Goal: Task Accomplishment & Management: Manage account settings

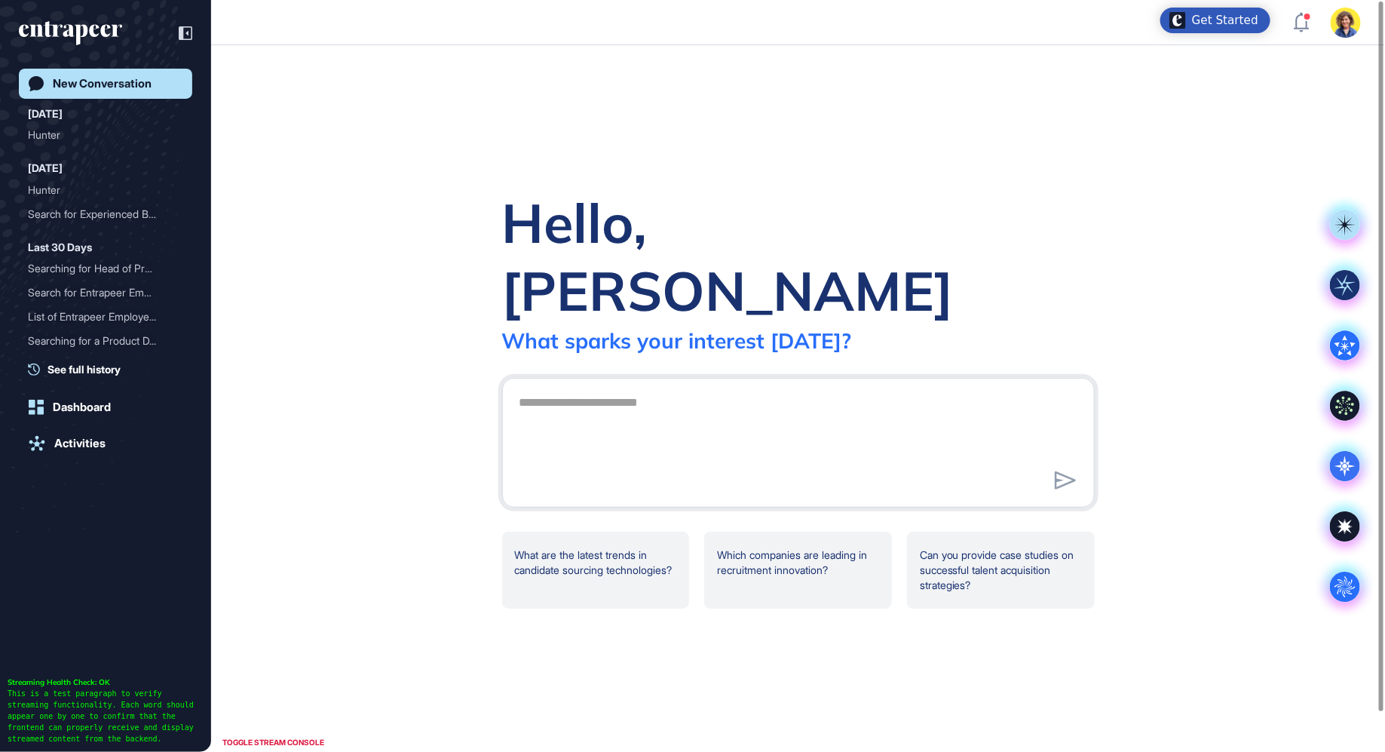
scroll to position [1, 1]
click at [1339, 585] on circle at bounding box center [1345, 587] width 30 height 30
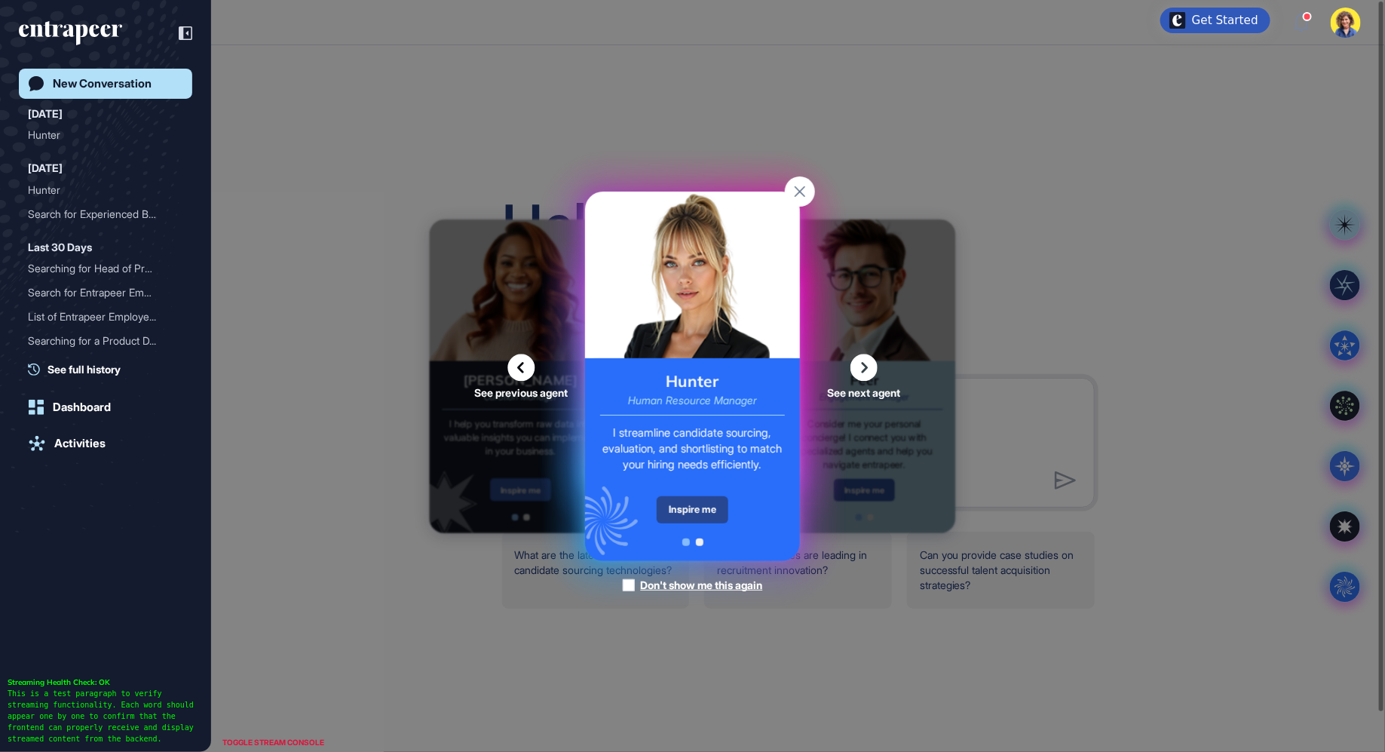
click at [700, 504] on div "Inspire me" at bounding box center [693, 509] width 72 height 27
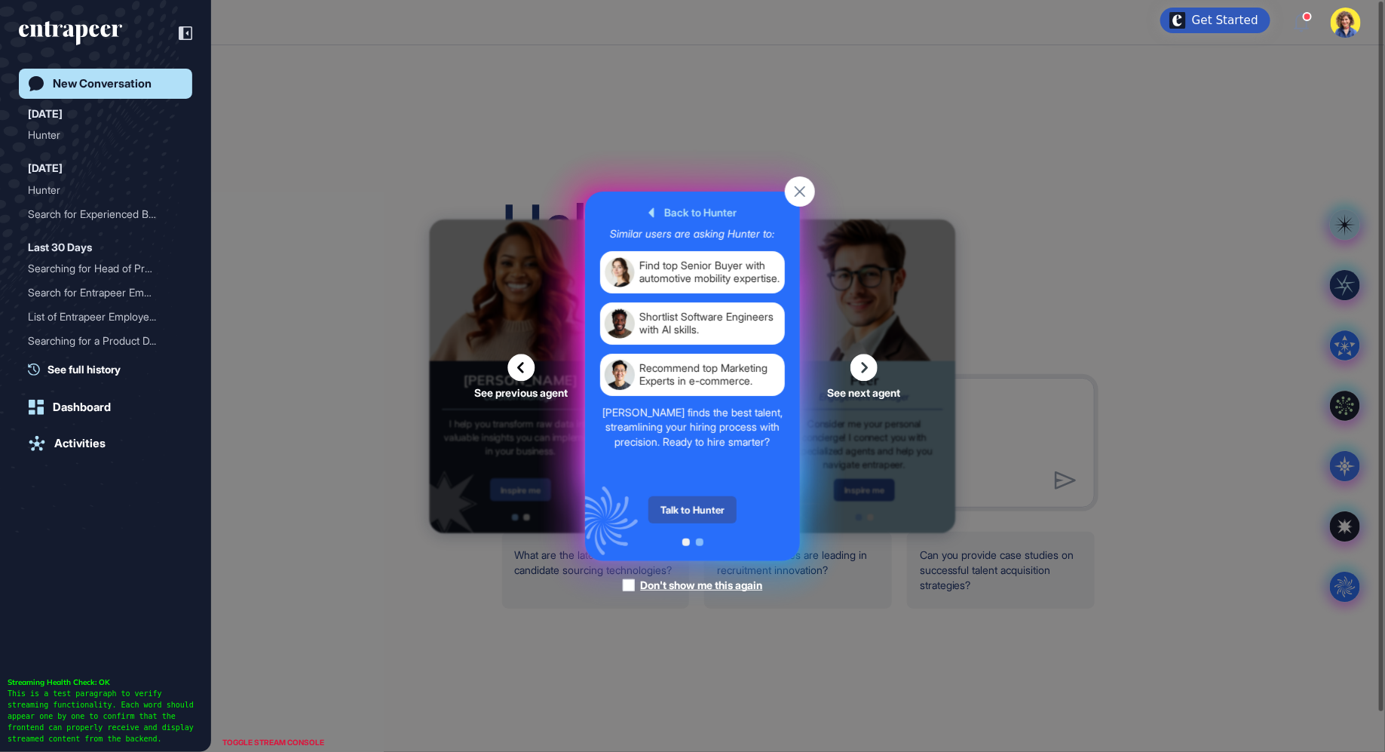
click at [700, 504] on div "Talk to Hunter" at bounding box center [692, 509] width 88 height 27
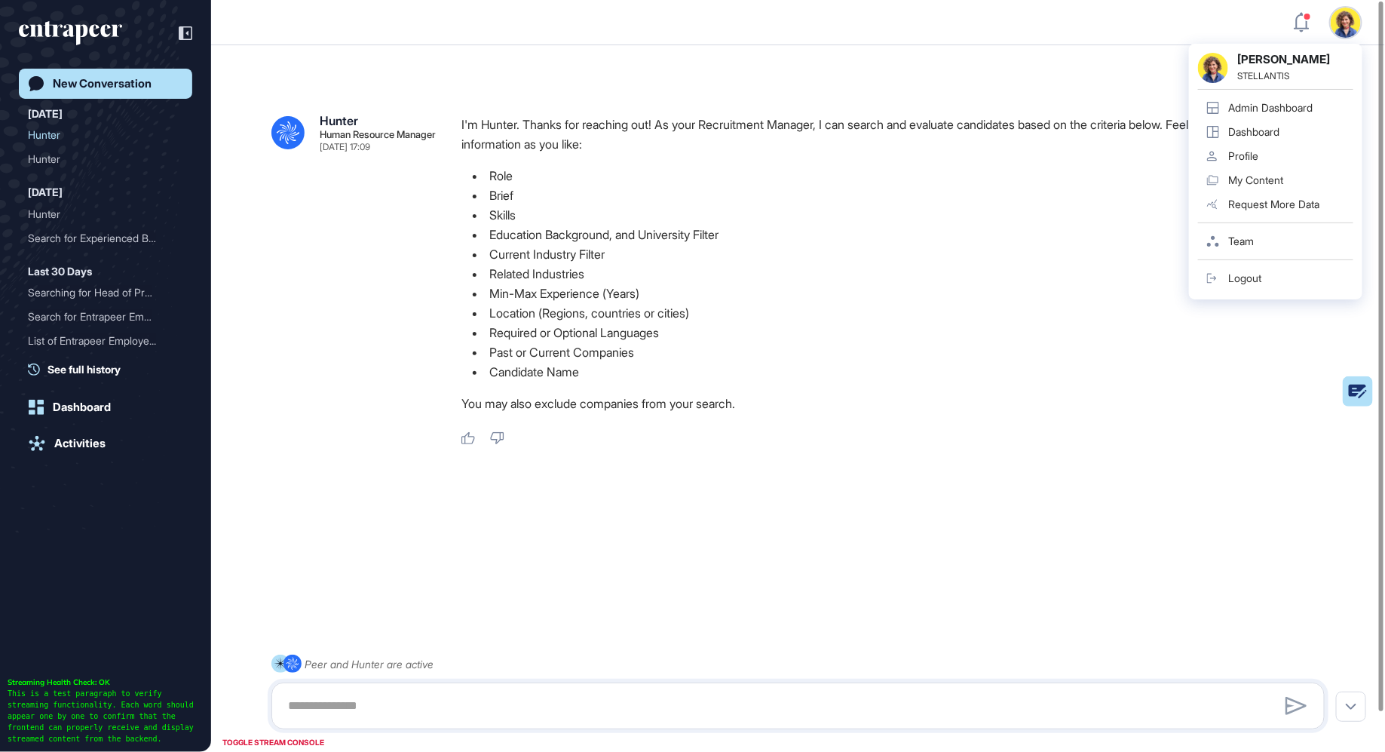
click at [1275, 115] on link "Admin Dashboard" at bounding box center [1275, 108] width 155 height 24
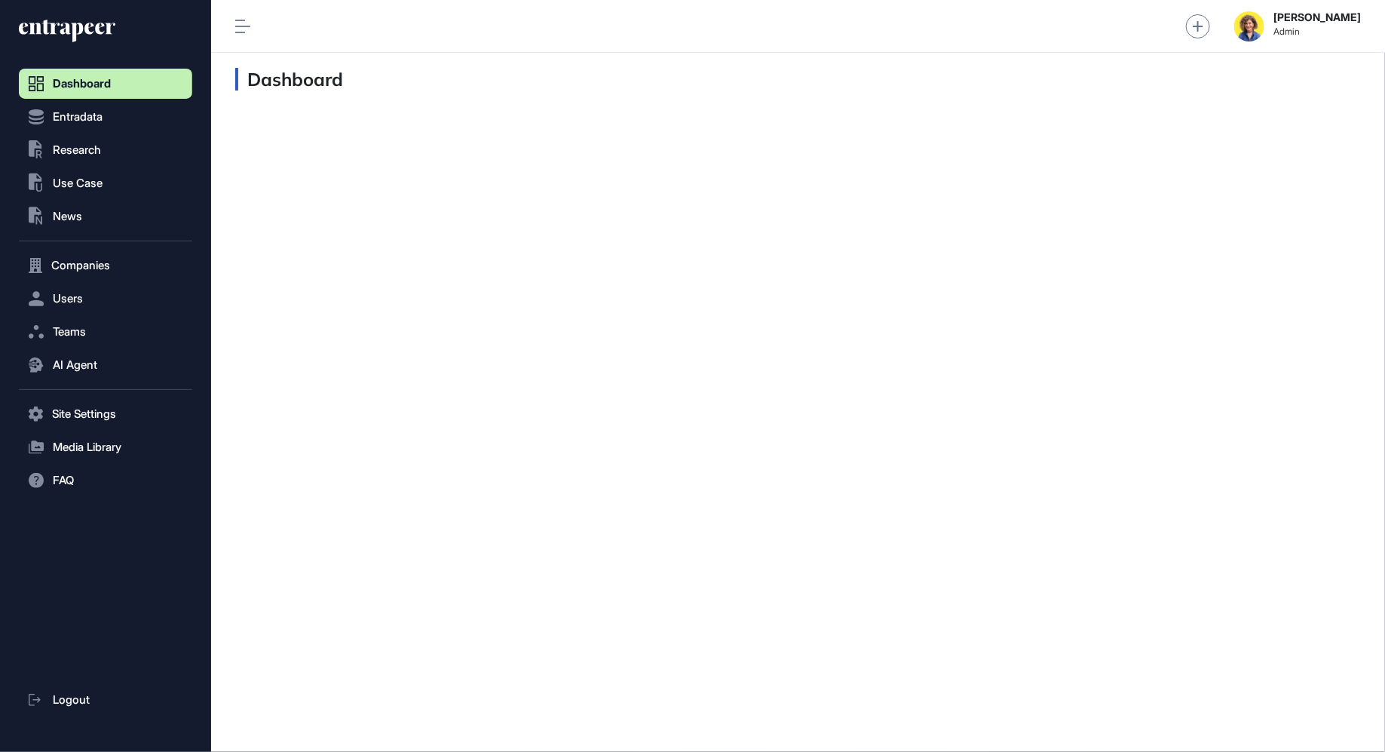
scroll to position [1, 1]
click at [69, 303] on span "Users" at bounding box center [68, 299] width 30 height 12
click at [71, 334] on span "User List" at bounding box center [70, 330] width 42 height 12
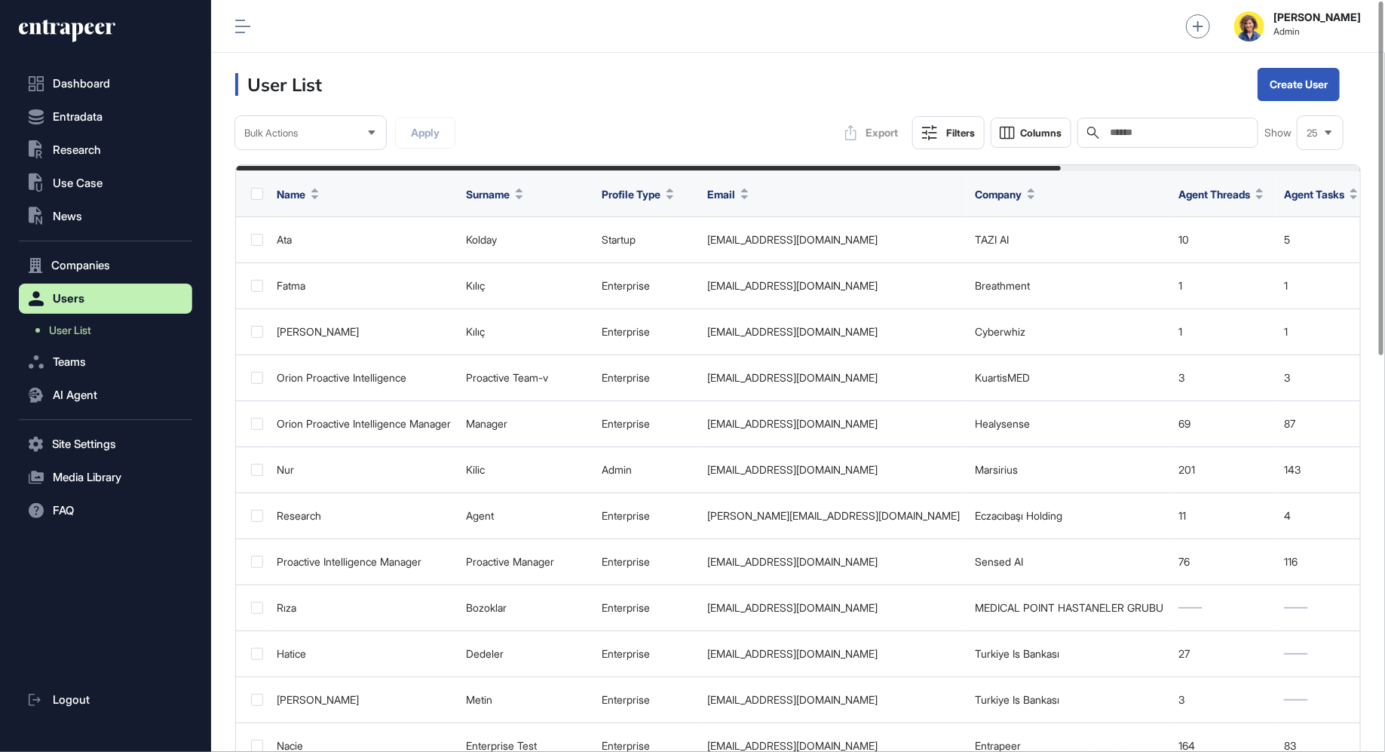
click at [1191, 144] on div "Search" at bounding box center [1167, 133] width 181 height 30
type input "****"
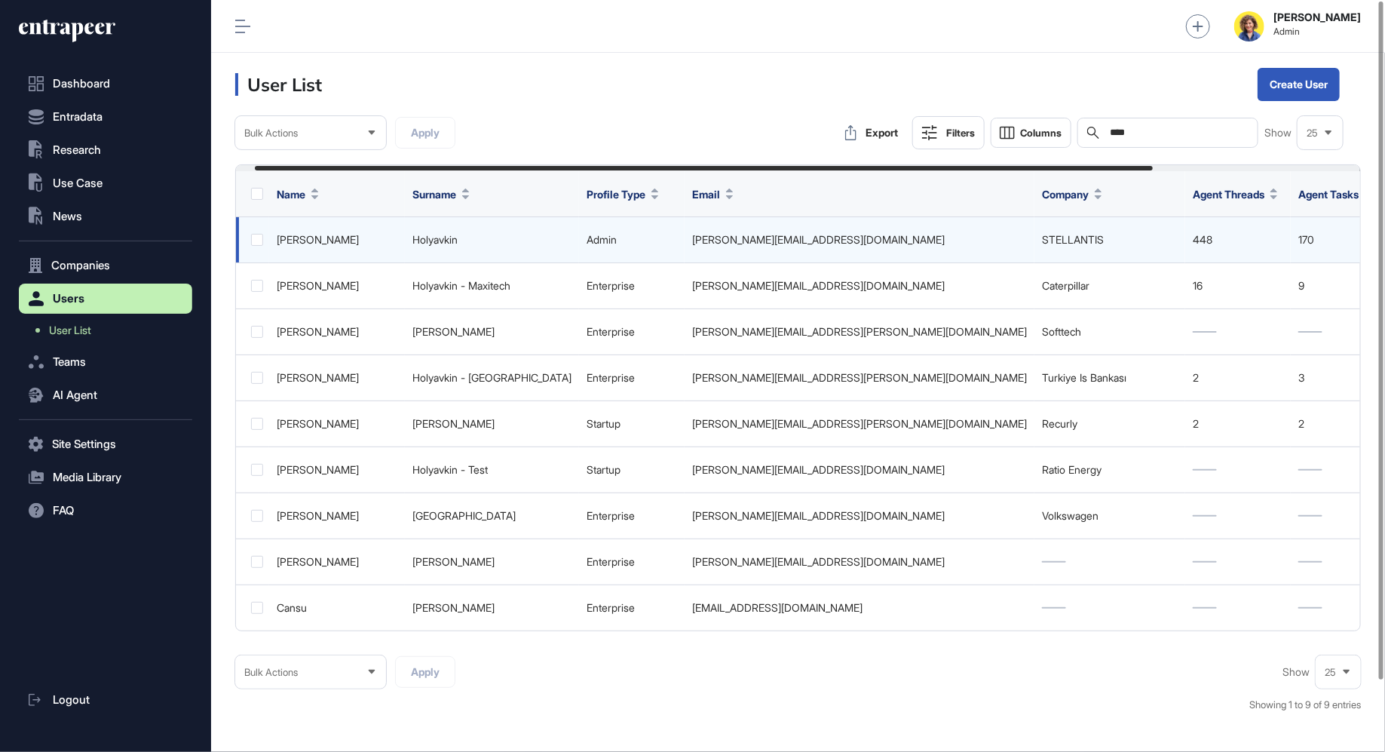
scroll to position [0, 283]
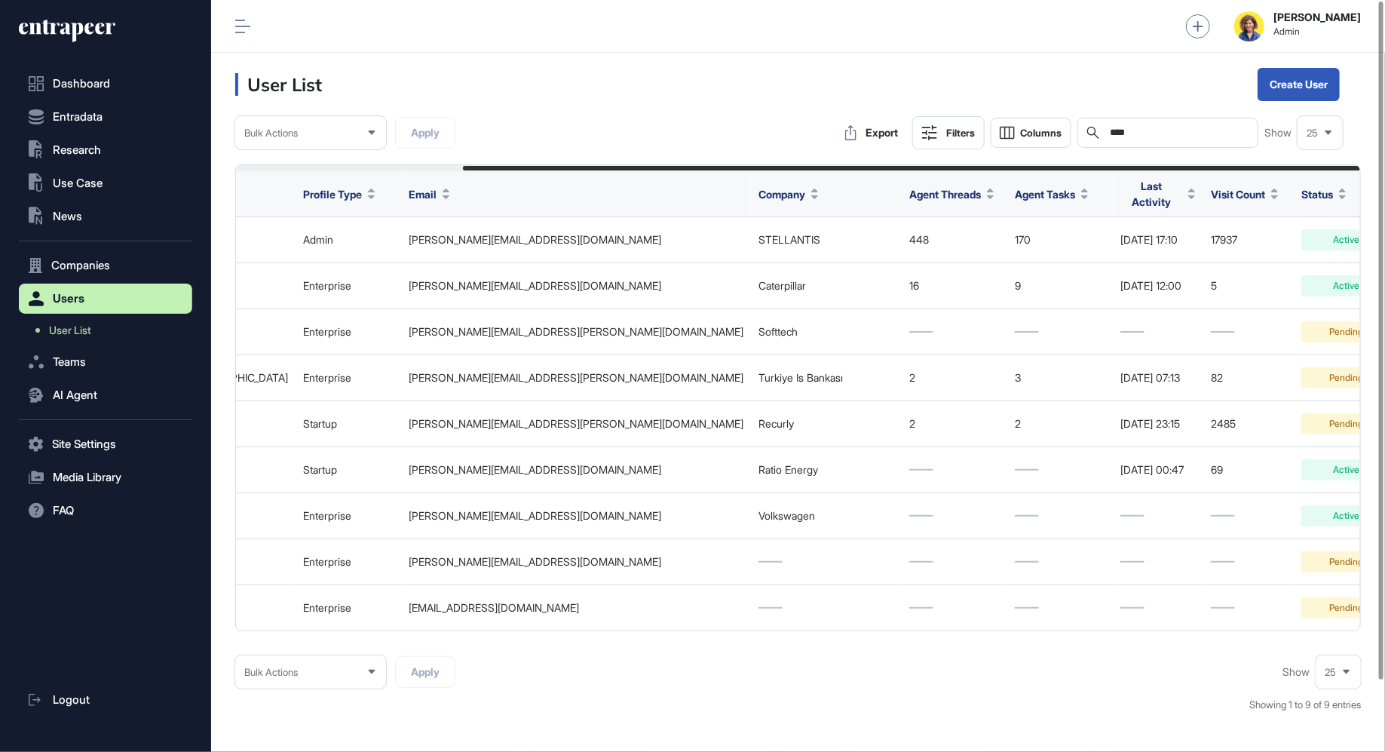
click at [1068, 84] on header "User List Create User" at bounding box center [798, 84] width 1174 height 63
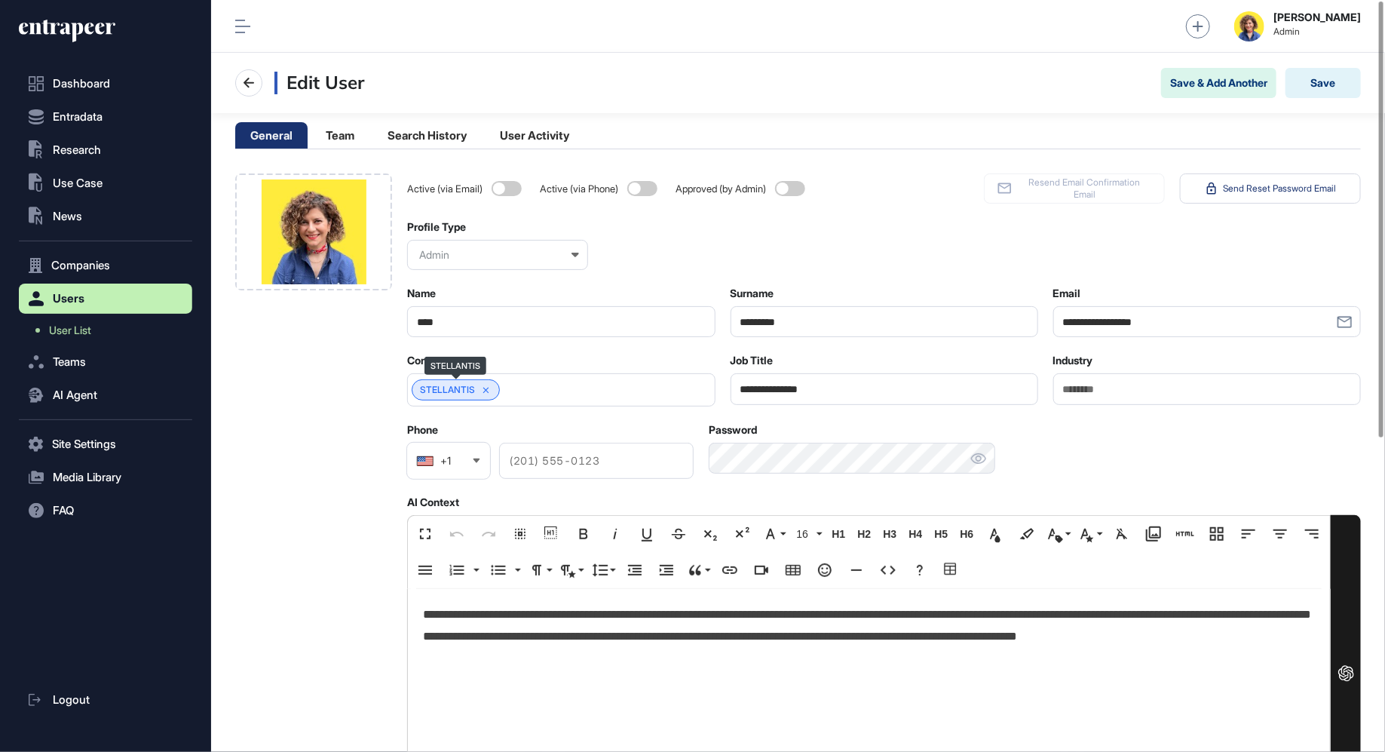
click at [488, 387] on icon at bounding box center [486, 390] width 11 height 11
click at [488, 387] on input "text" at bounding box center [551, 390] width 268 height 13
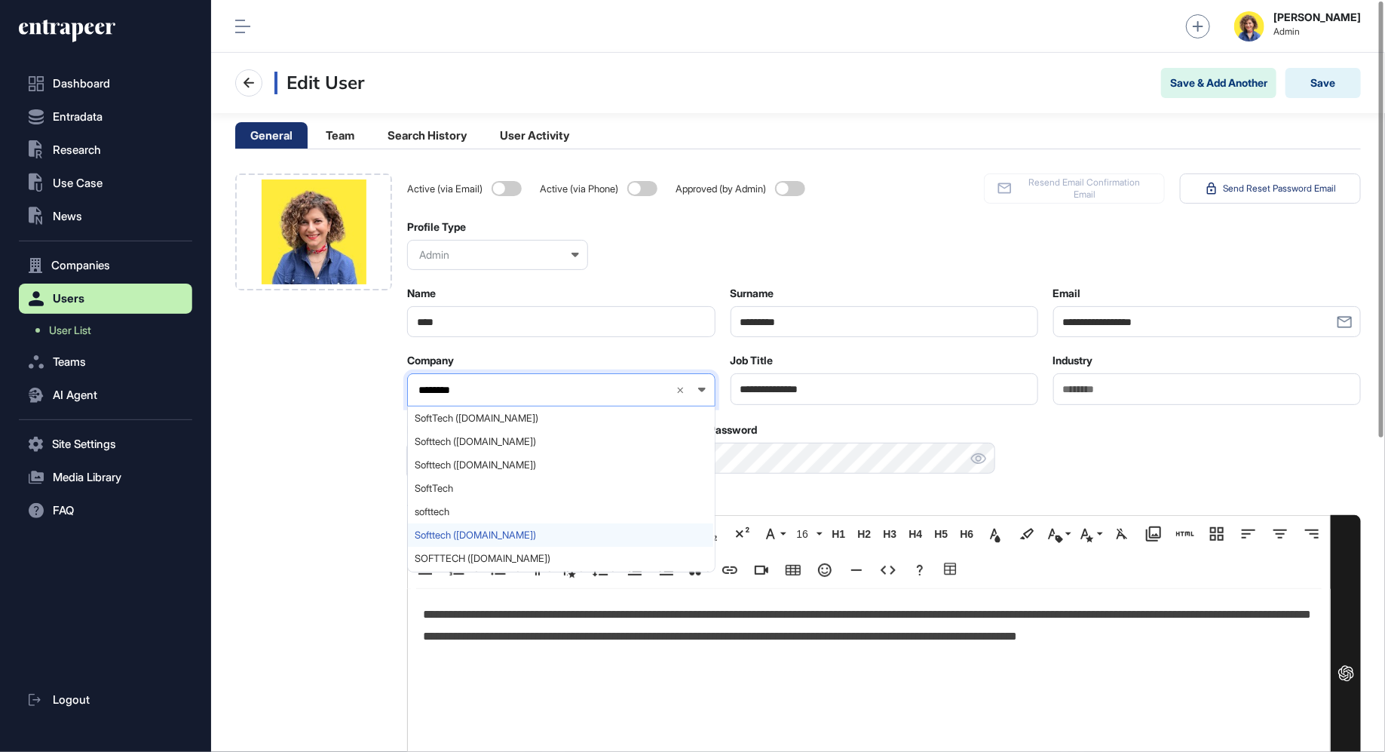
type input "********"
click at [490, 537] on span "Softtech ([DOMAIN_NAME])" at bounding box center [560, 534] width 291 height 11
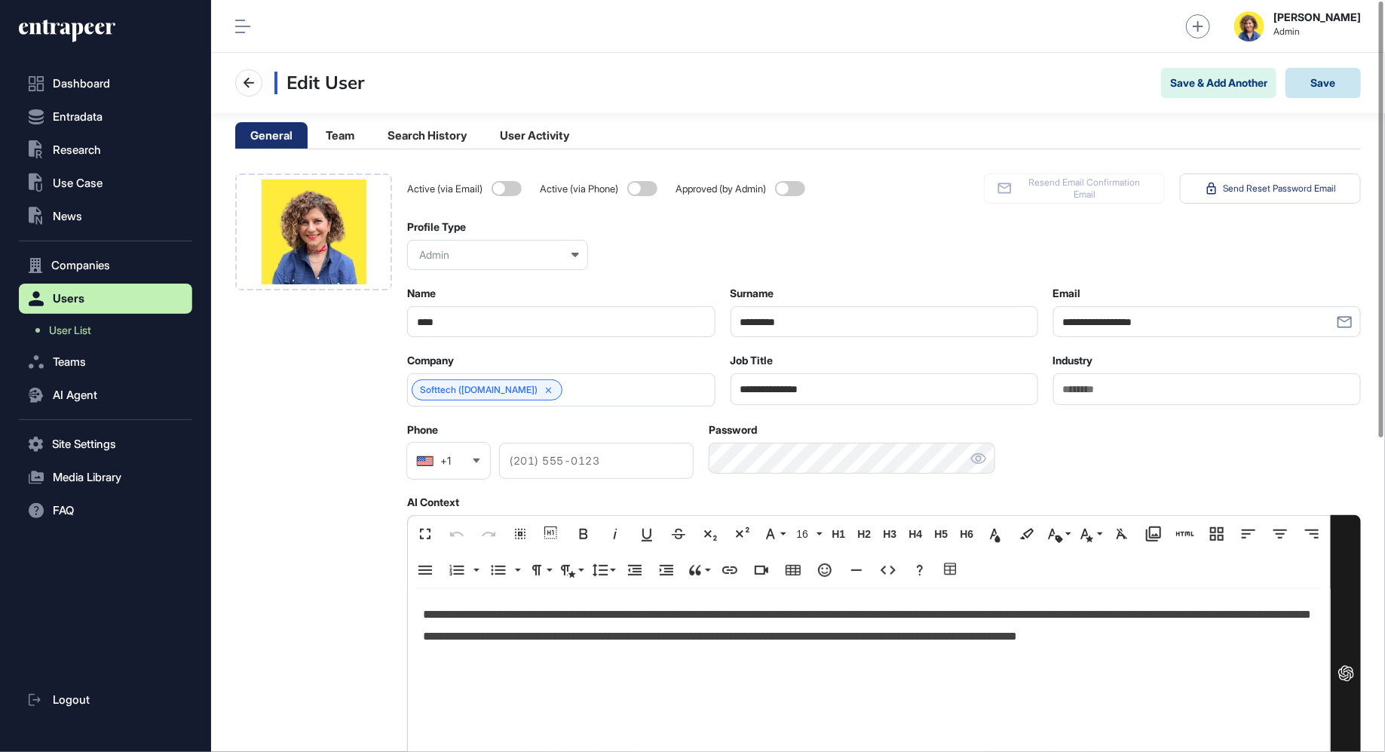
click at [1332, 75] on button "Save" at bounding box center [1323, 83] width 75 height 30
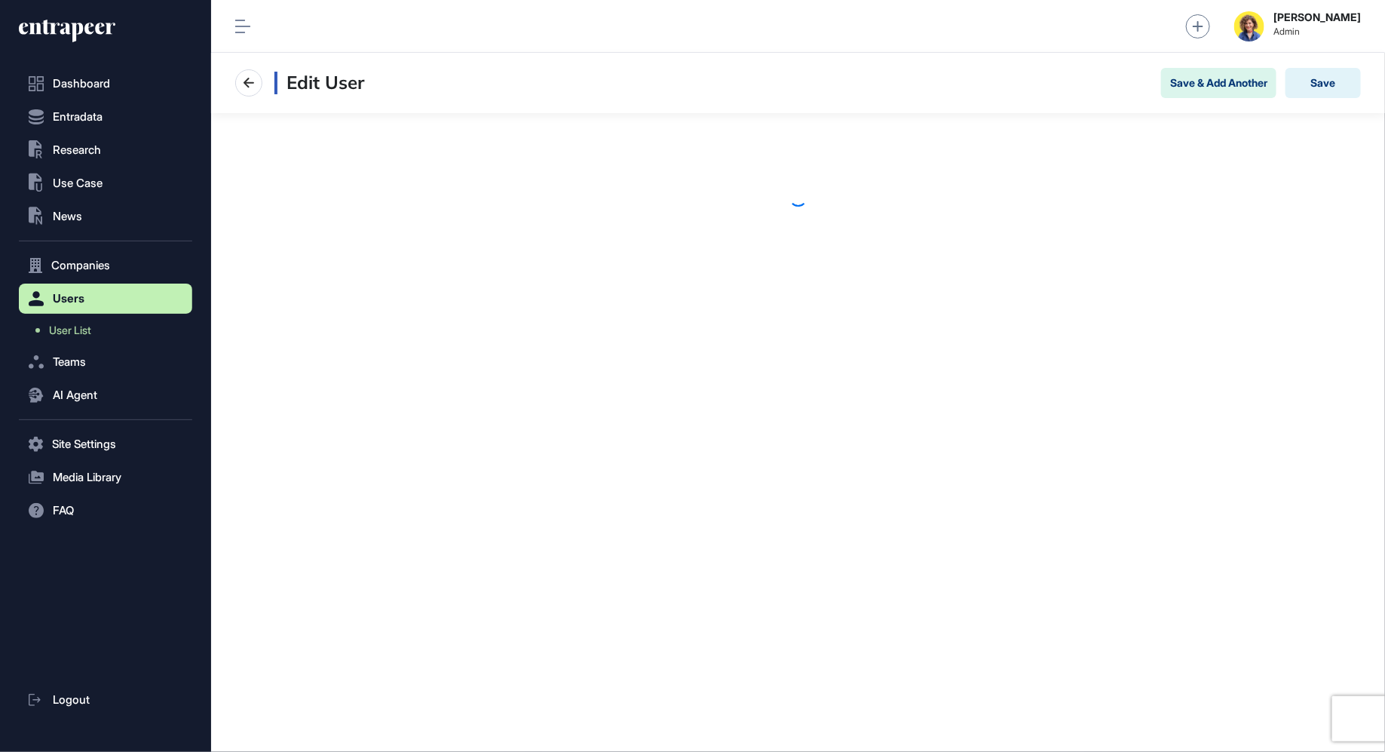
scroll to position [1, 1]
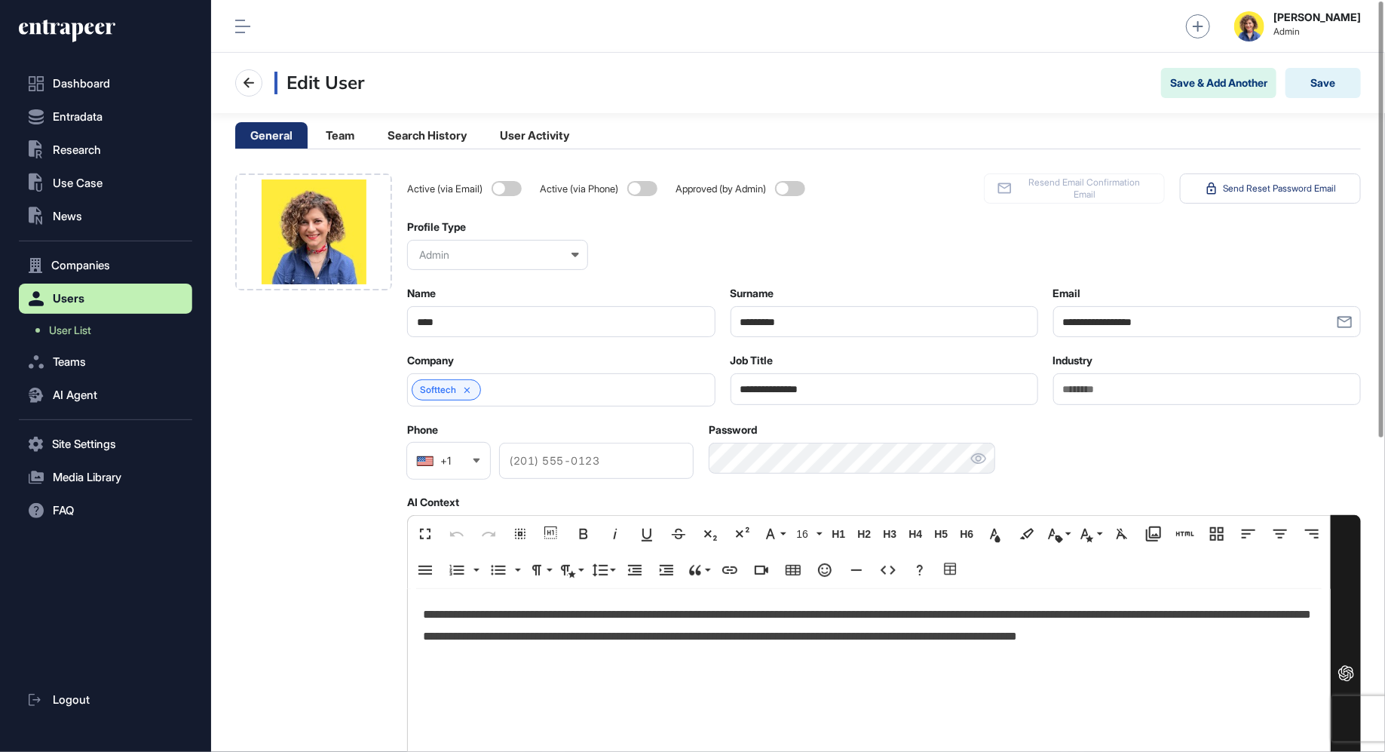
click at [81, 29] on icon at bounding box center [77, 33] width 12 height 20
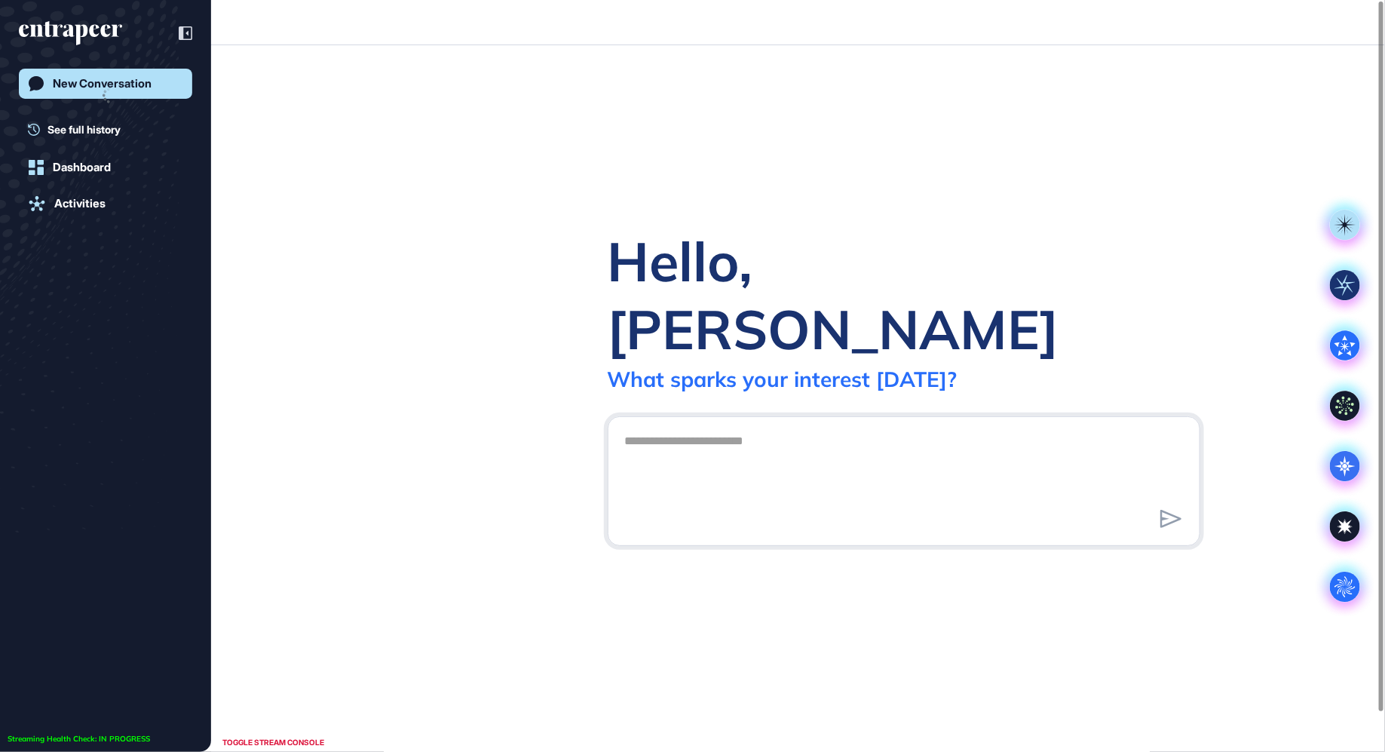
scroll to position [1, 1]
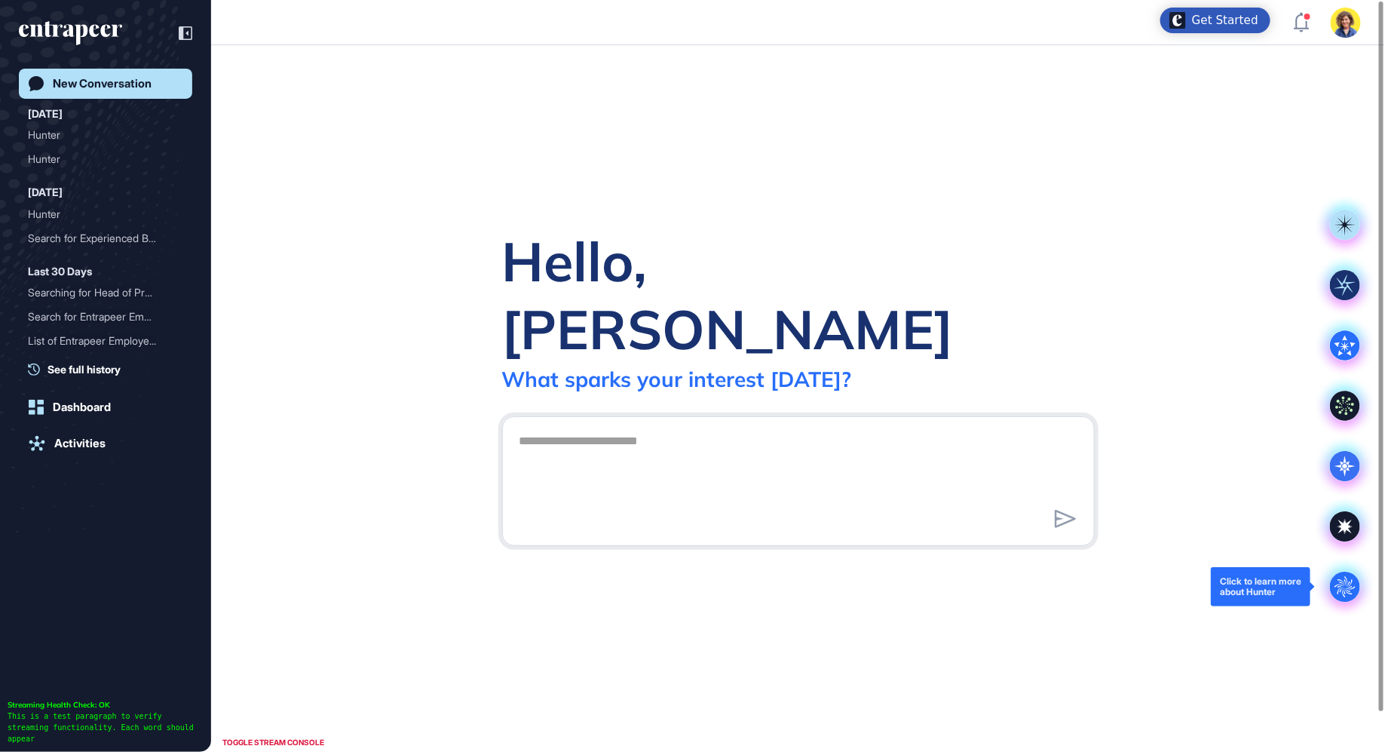
click at [1347, 582] on icon at bounding box center [1345, 586] width 20 height 20
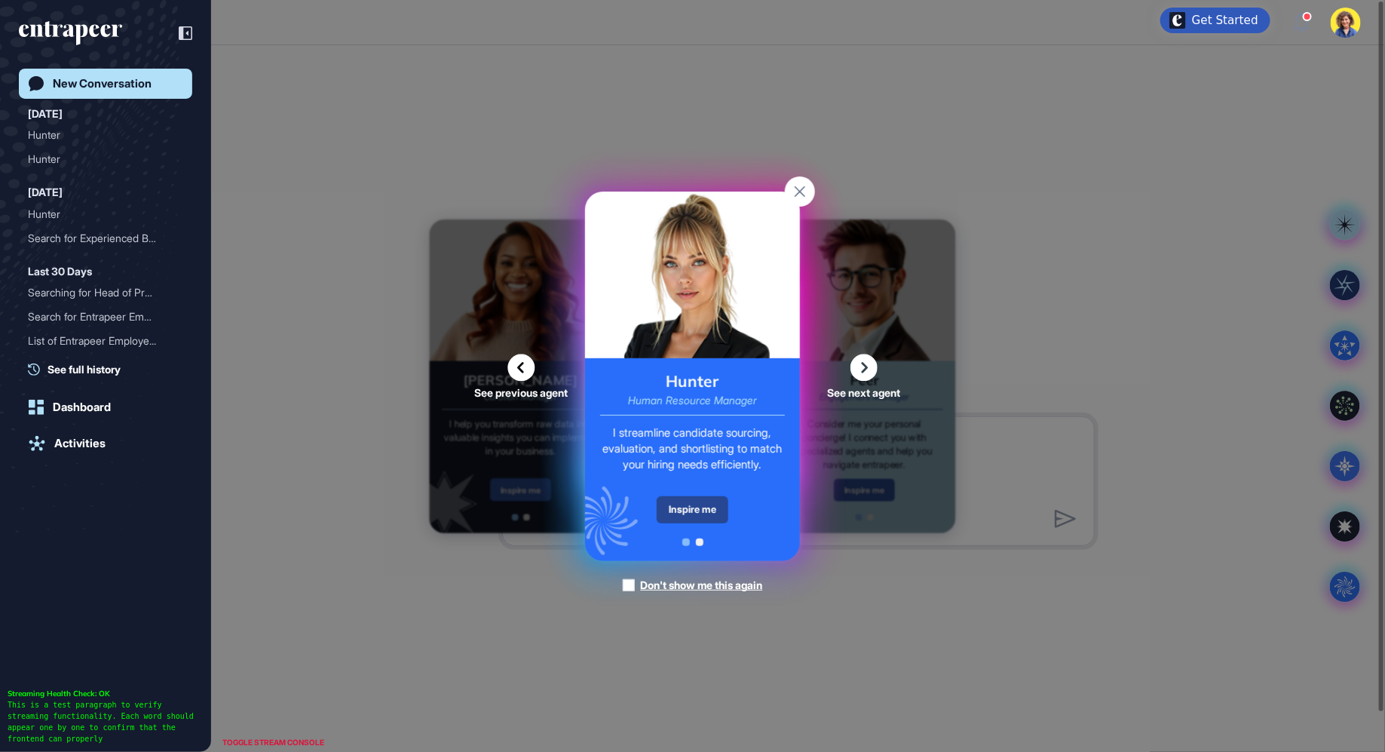
click at [691, 510] on div "Inspire me" at bounding box center [693, 509] width 72 height 27
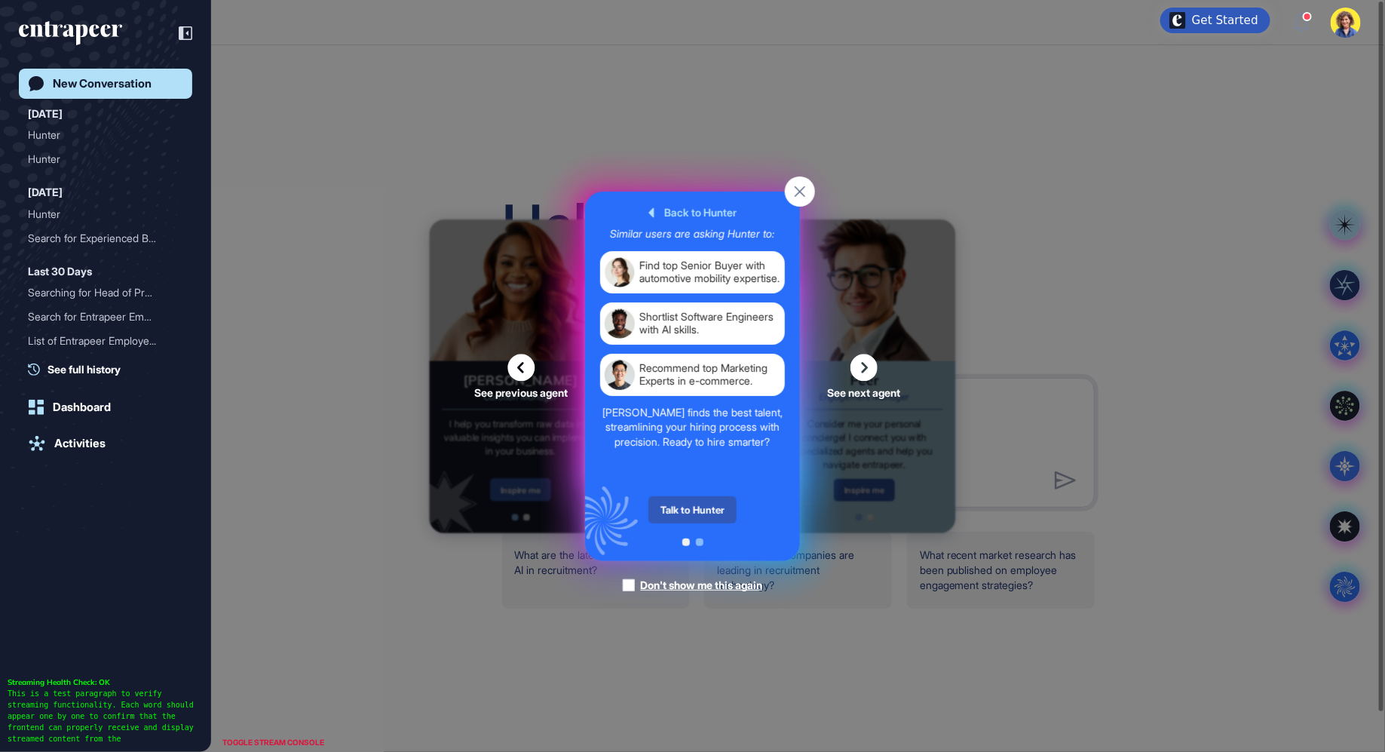
click at [691, 510] on div "Talk to Hunter" at bounding box center [692, 509] width 88 height 27
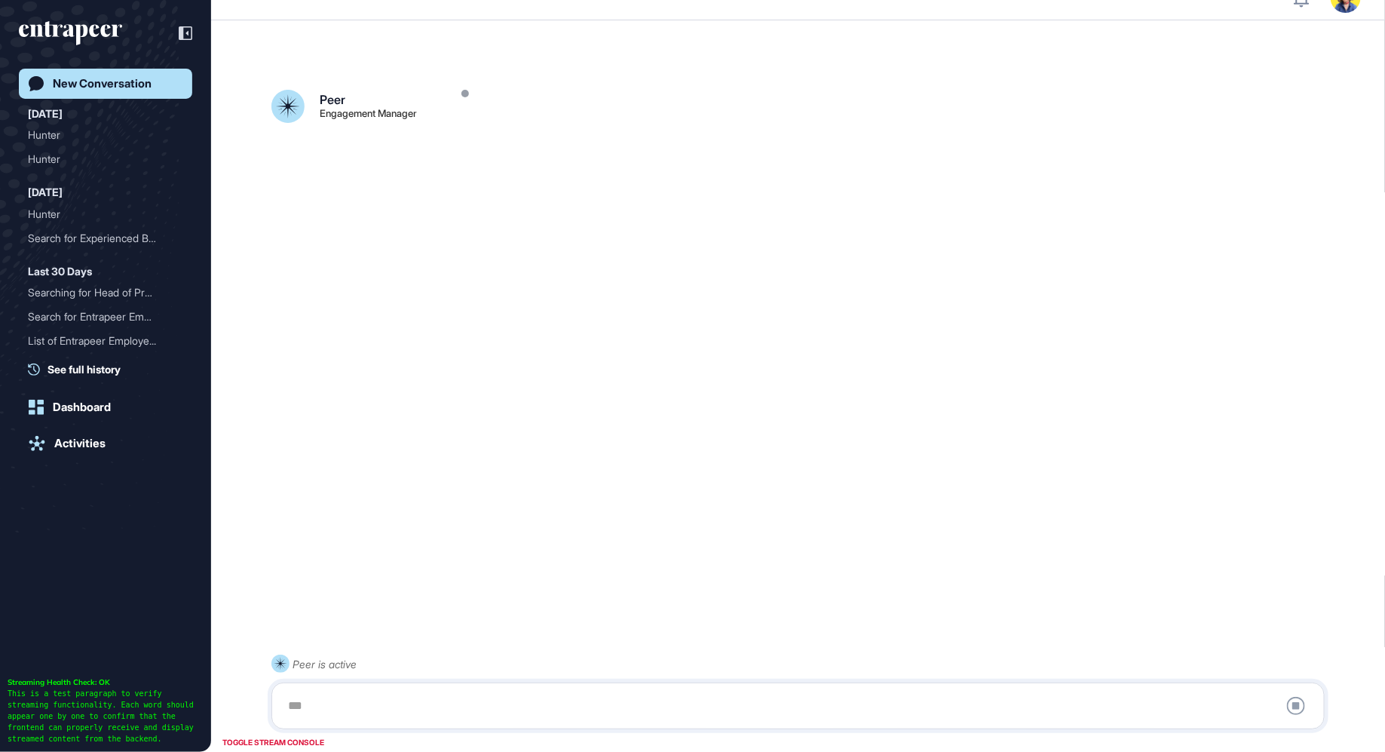
scroll to position [41, 0]
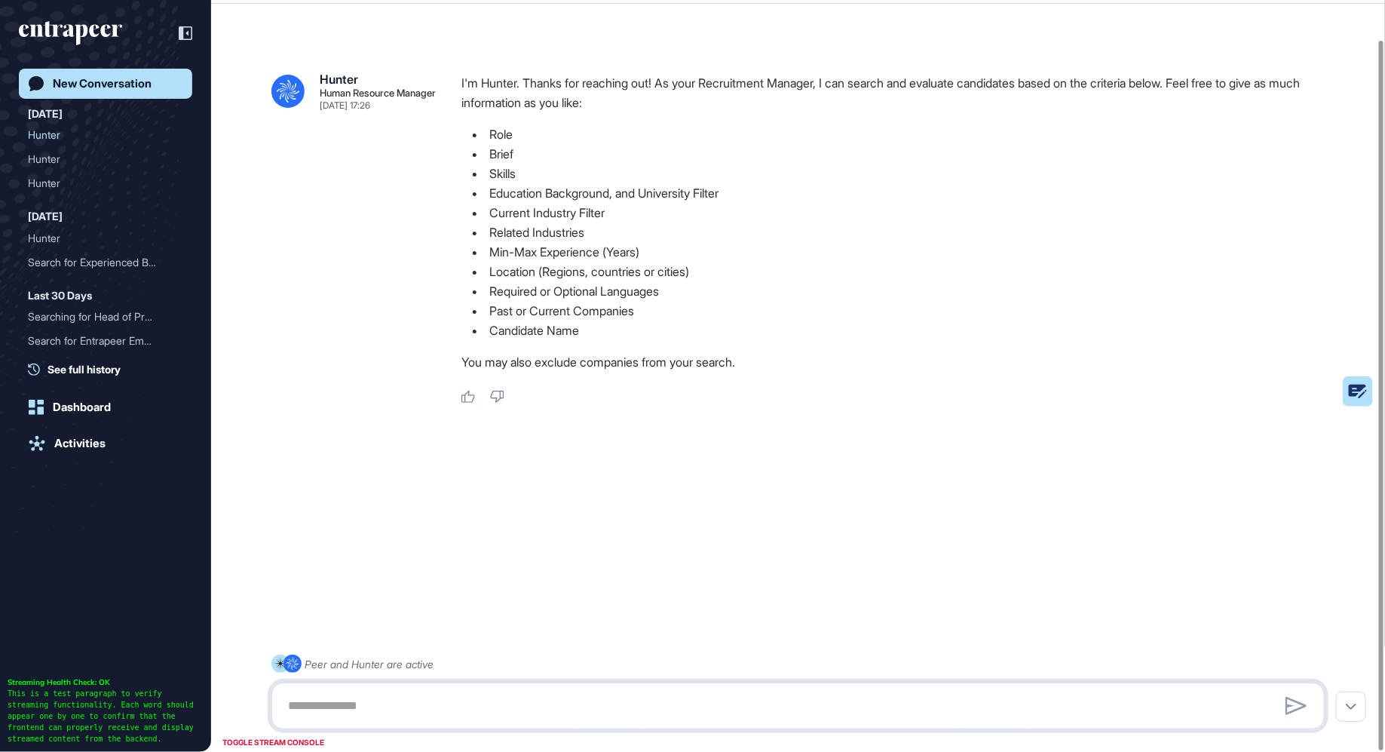
click at [397, 702] on textarea at bounding box center [798, 706] width 1037 height 30
paste textarea "**********"
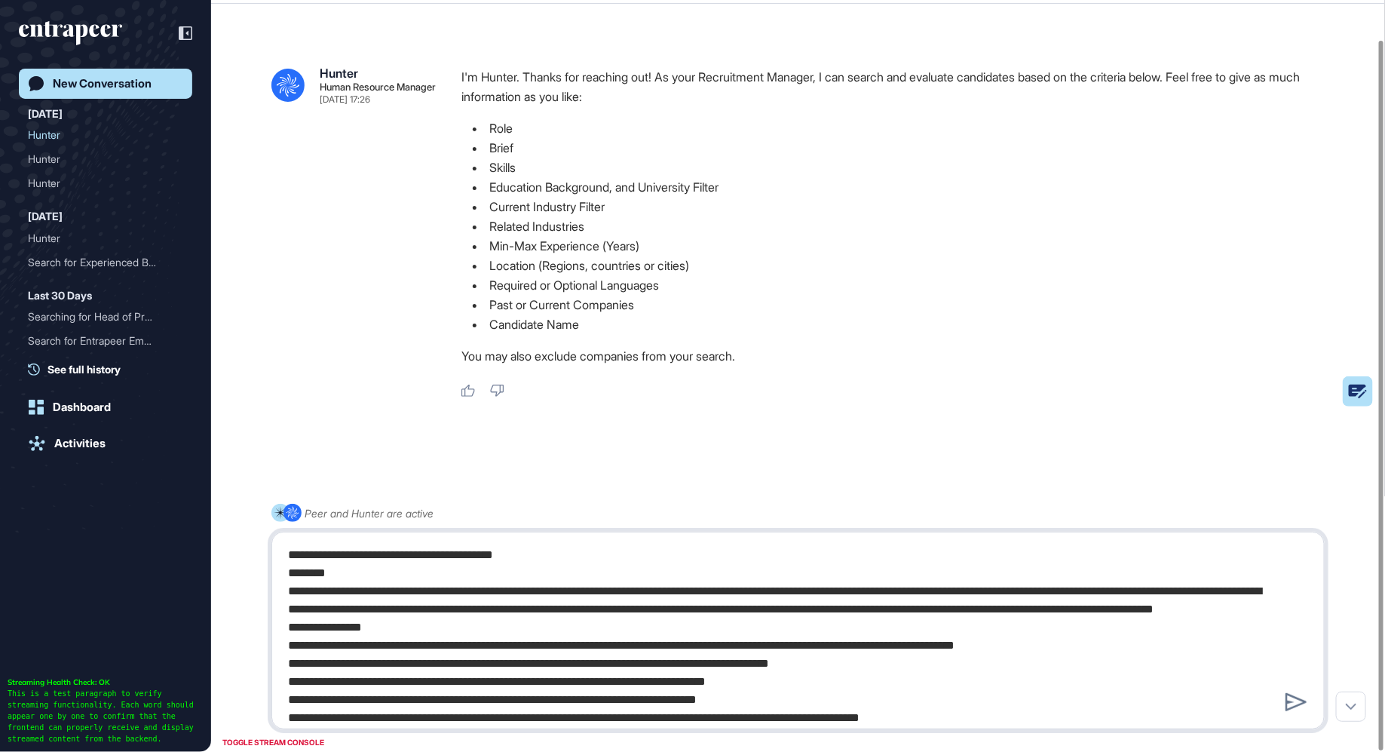
scroll to position [366, 0]
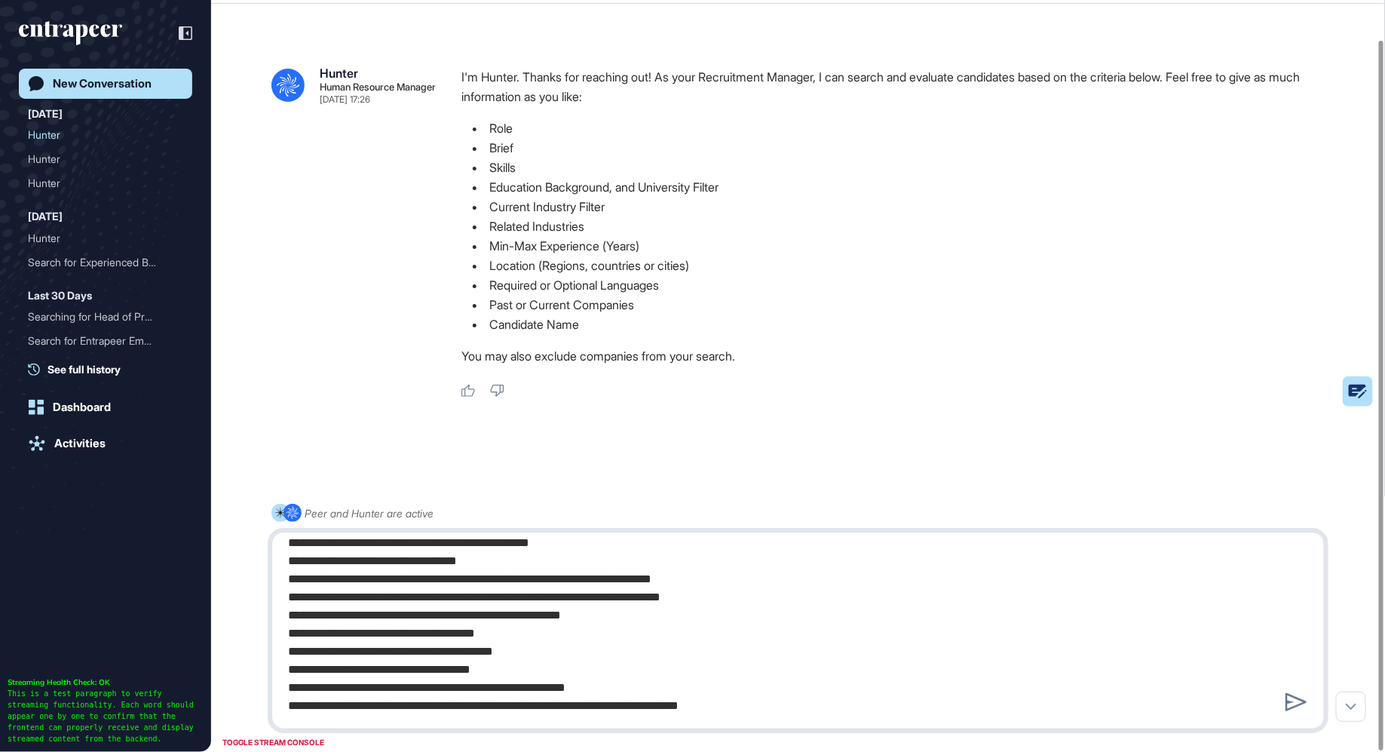
type textarea "**********"
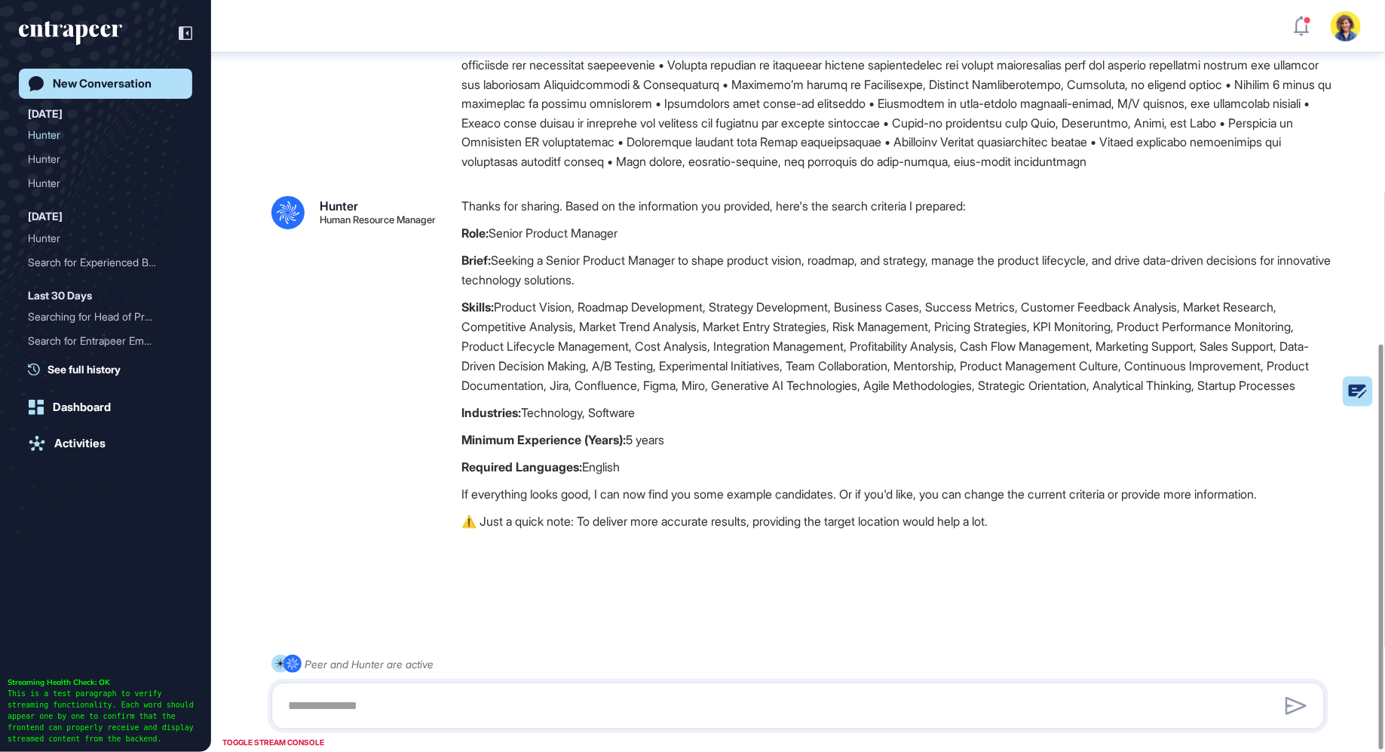
scroll to position [638, 0]
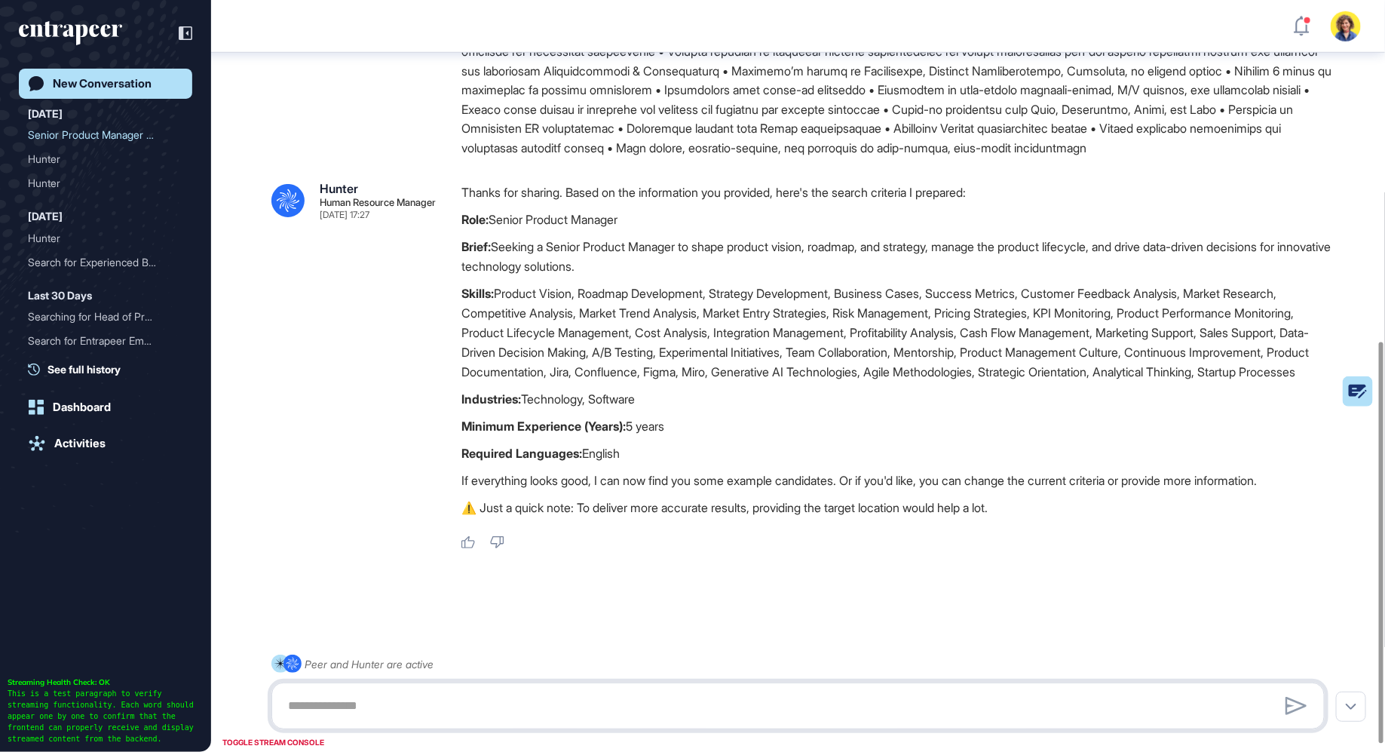
click at [565, 714] on textarea at bounding box center [798, 706] width 1037 height 30
type textarea "**********"
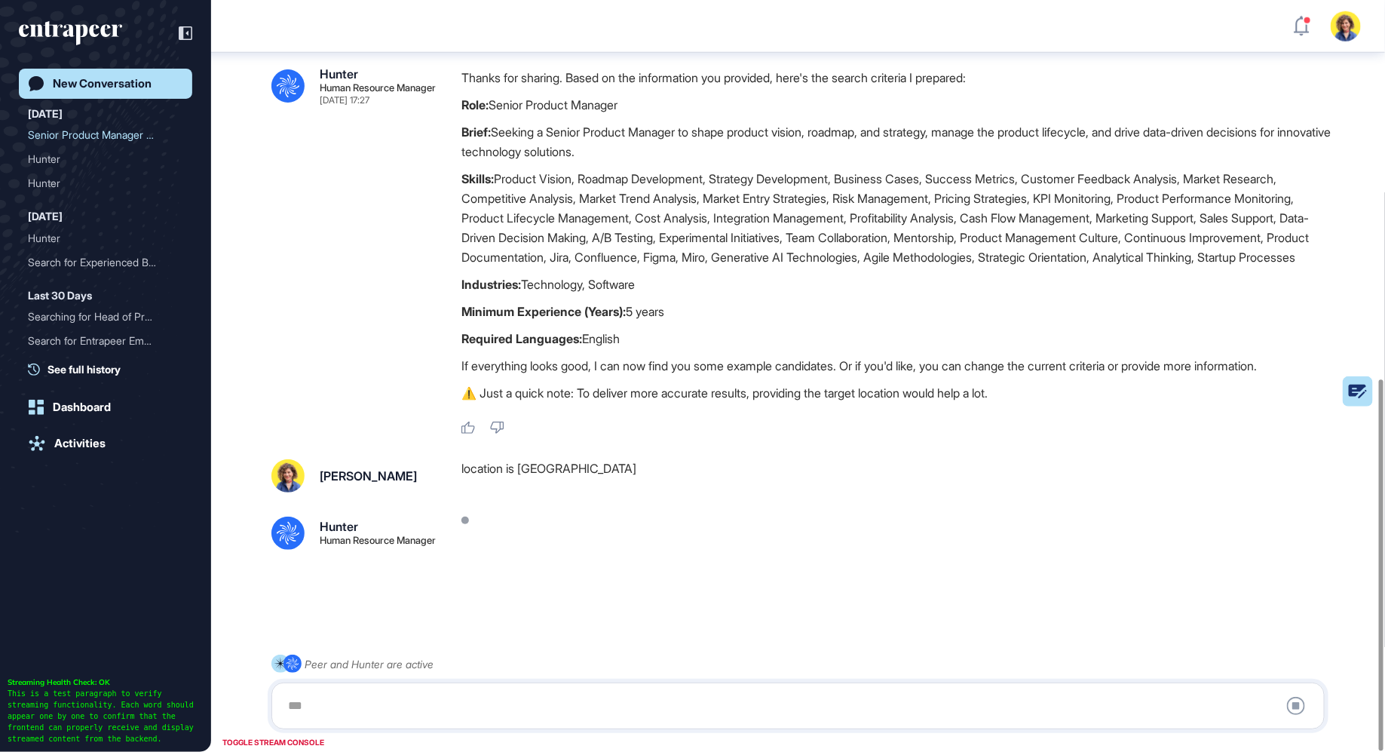
scroll to position [768, 0]
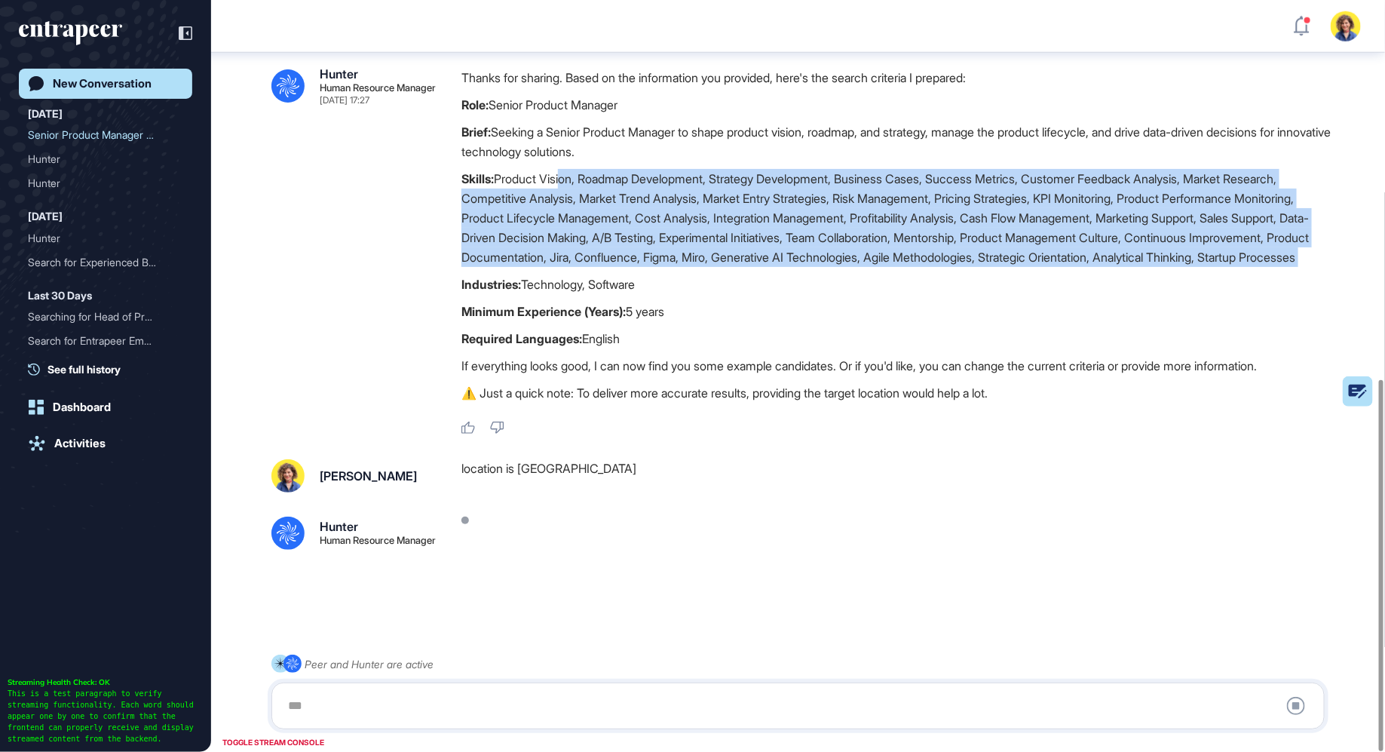
drag, startPoint x: 565, startPoint y: 161, endPoint x: 672, endPoint y: 264, distance: 148.8
click at [672, 264] on p "Skills: Product Vision, Roadmap Development, Strategy Development, Business Cas…" at bounding box center [898, 218] width 875 height 98
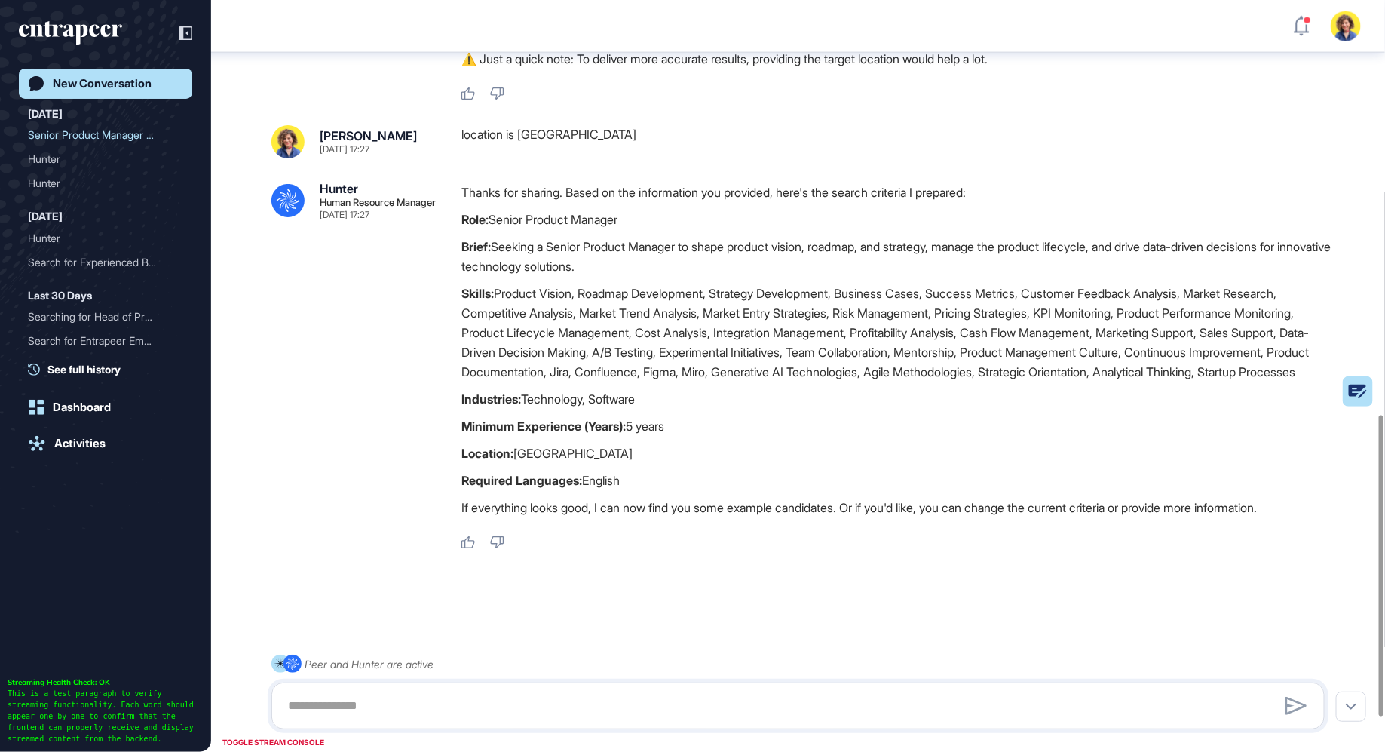
scroll to position [1120, 0]
click at [541, 707] on textarea at bounding box center [798, 706] width 1037 height 30
type textarea "******"
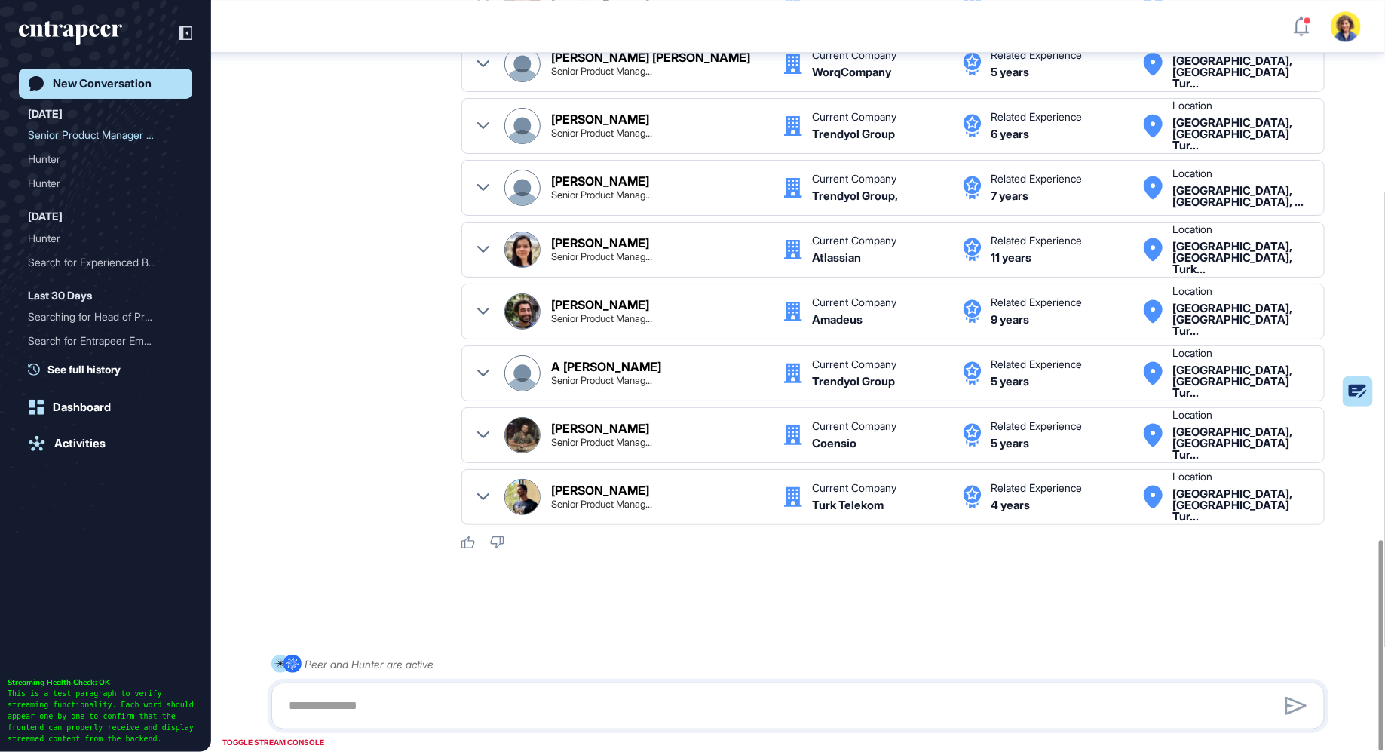
scroll to position [1930, 0]
click at [427, 711] on textarea at bounding box center [798, 706] width 1037 height 30
type textarea "******"
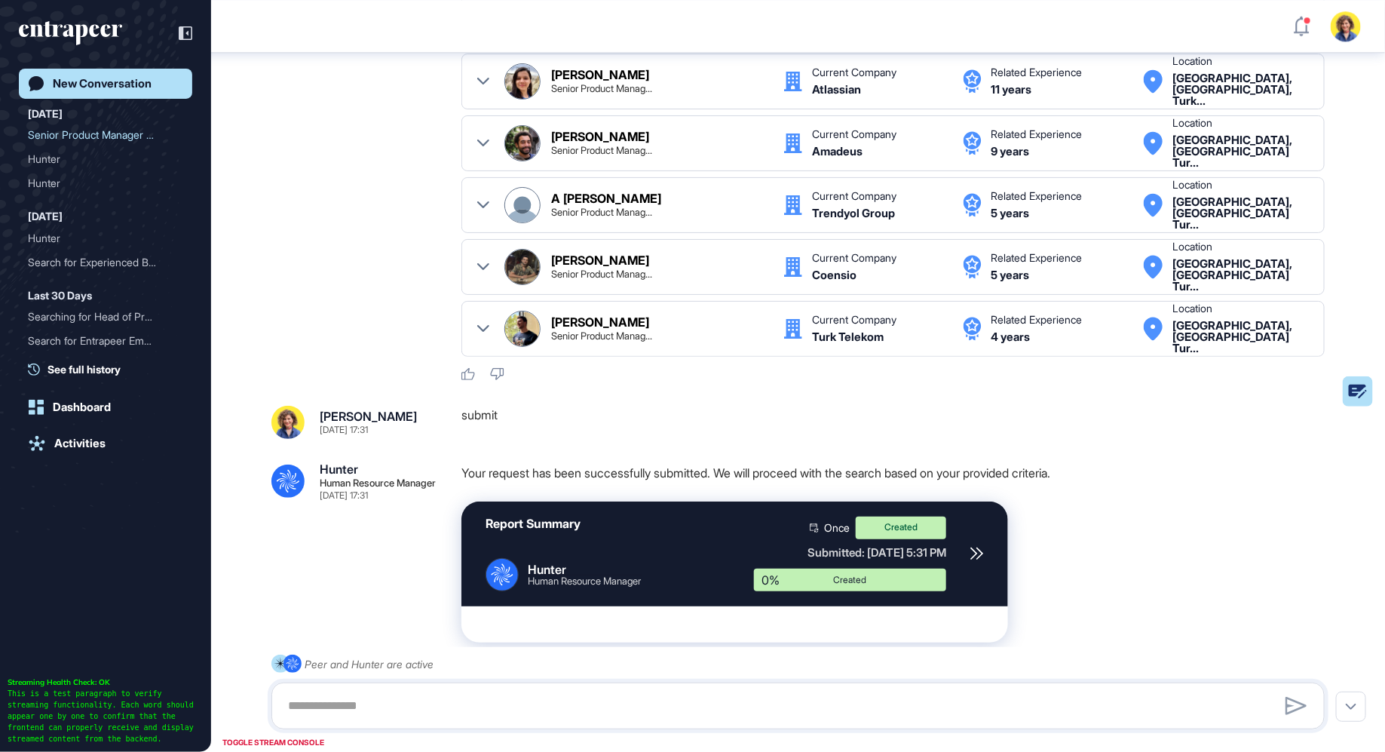
scroll to position [2202, 0]
